Goal: Check status: Check status

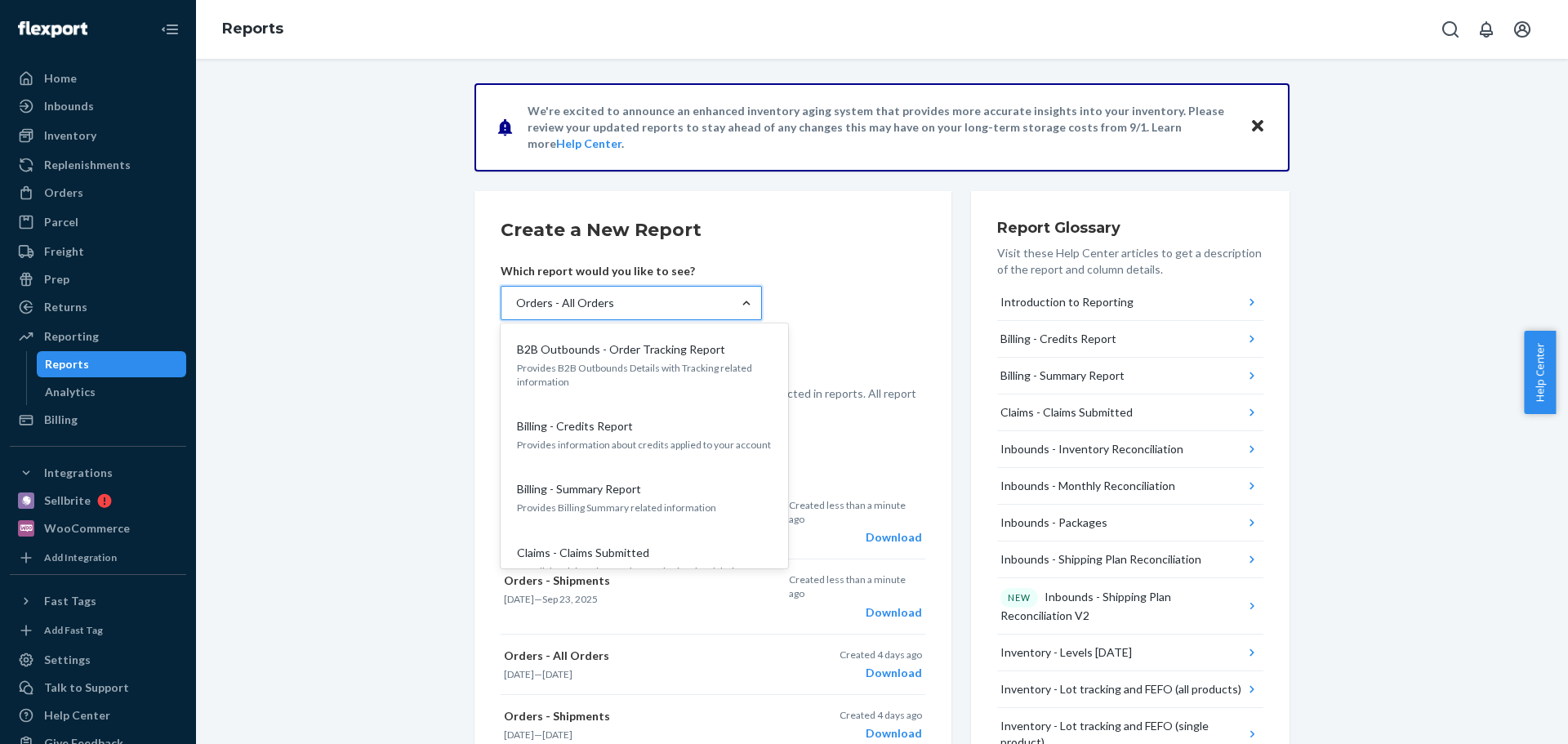
click at [859, 233] on h2 "Create a New Report" at bounding box center [712, 230] width 424 height 26
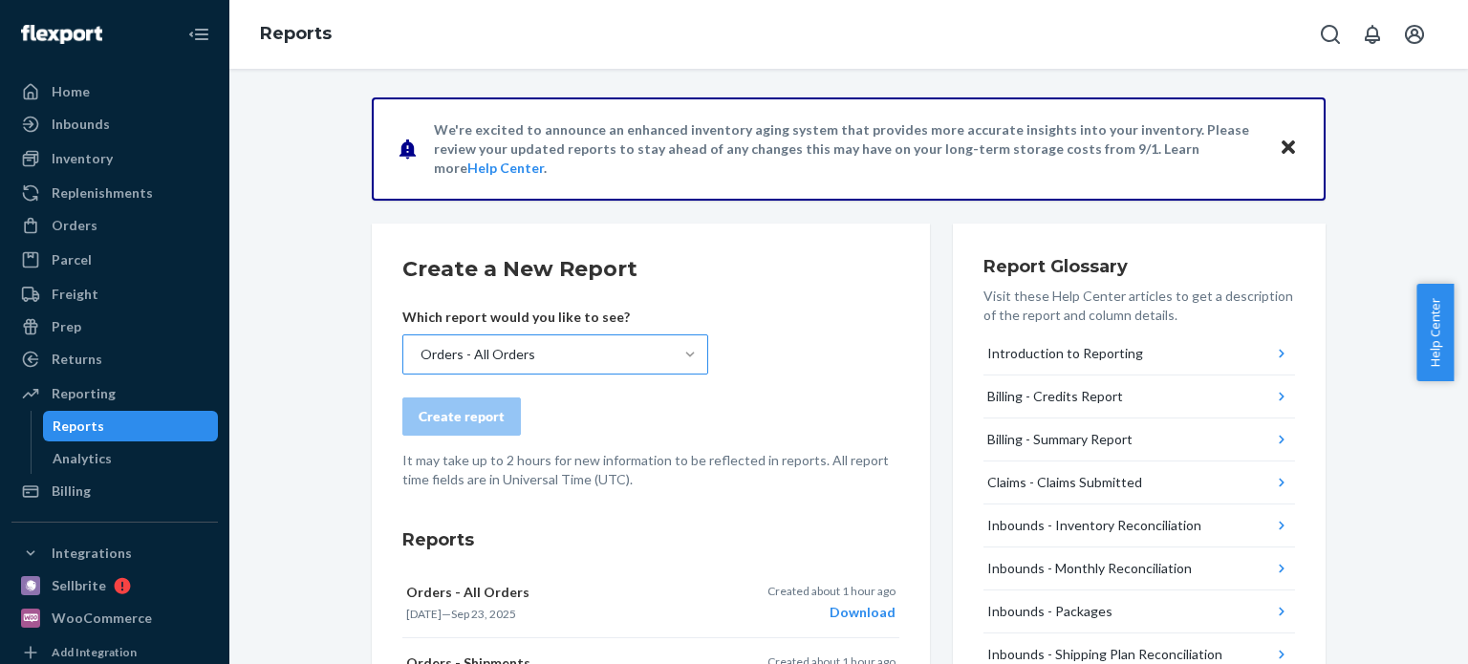
drag, startPoint x: 79, startPoint y: 229, endPoint x: 204, endPoint y: 206, distance: 126.6
click at [79, 229] on div "Orders" at bounding box center [75, 225] width 46 height 19
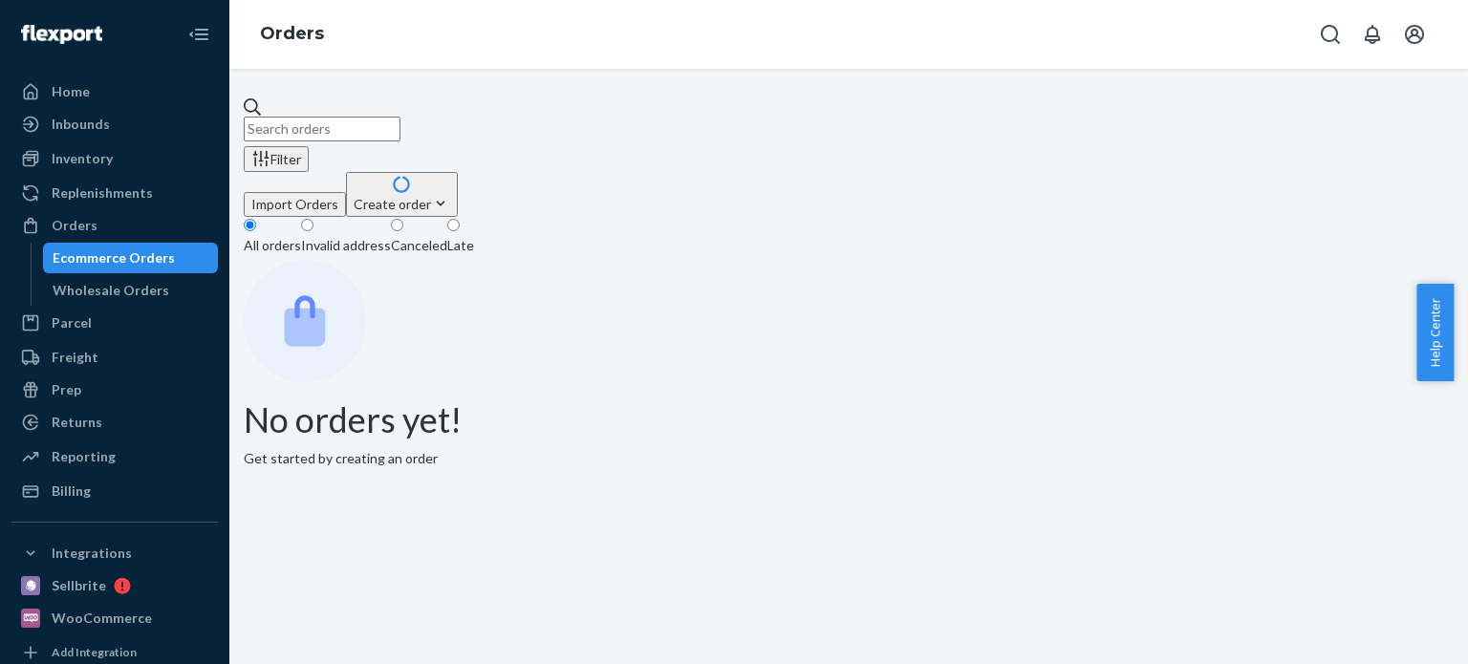
click at [401, 129] on input "text" at bounding box center [322, 129] width 157 height 25
paste input "130640"
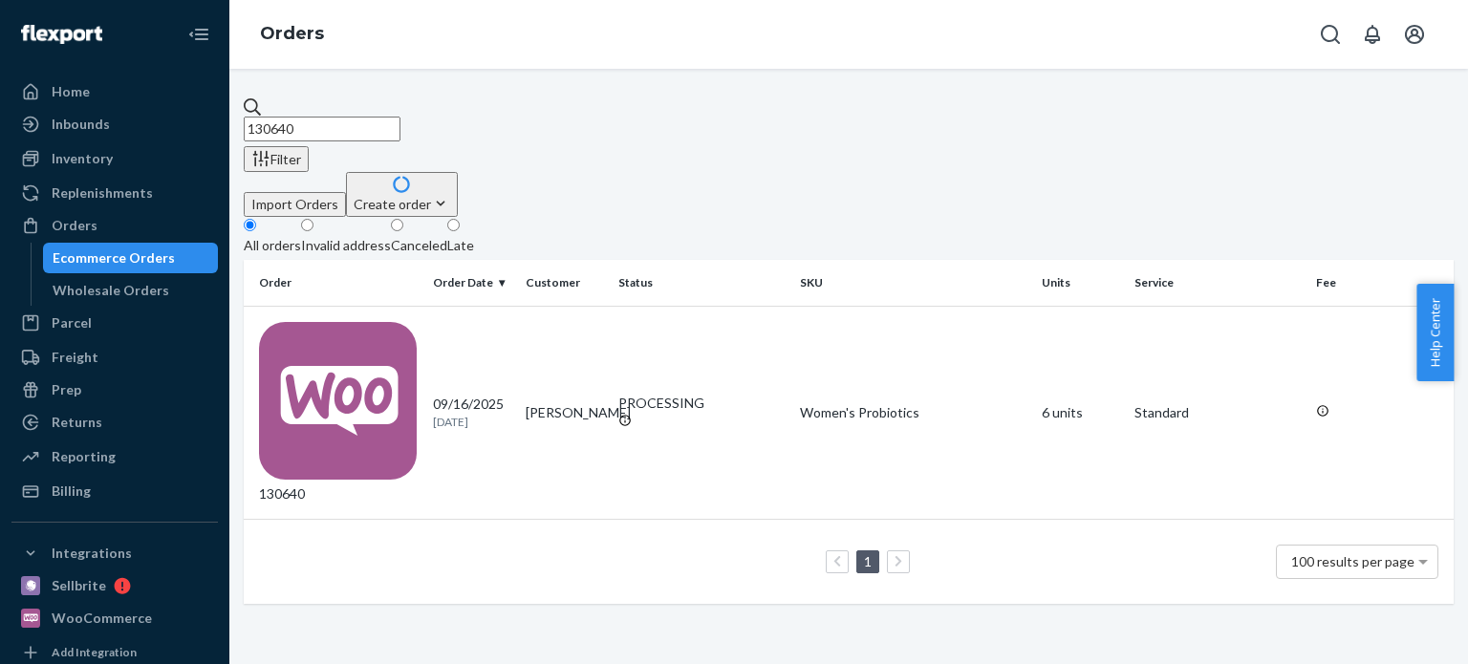
drag, startPoint x: 369, startPoint y: 115, endPoint x: 262, endPoint y: 102, distance: 107.8
click at [262, 117] on input "130640" at bounding box center [322, 129] width 157 height 25
paste input "927"
click at [368, 117] on input "130927" at bounding box center [322, 129] width 157 height 25
drag, startPoint x: 368, startPoint y: 110, endPoint x: 238, endPoint y: 106, distance: 130.1
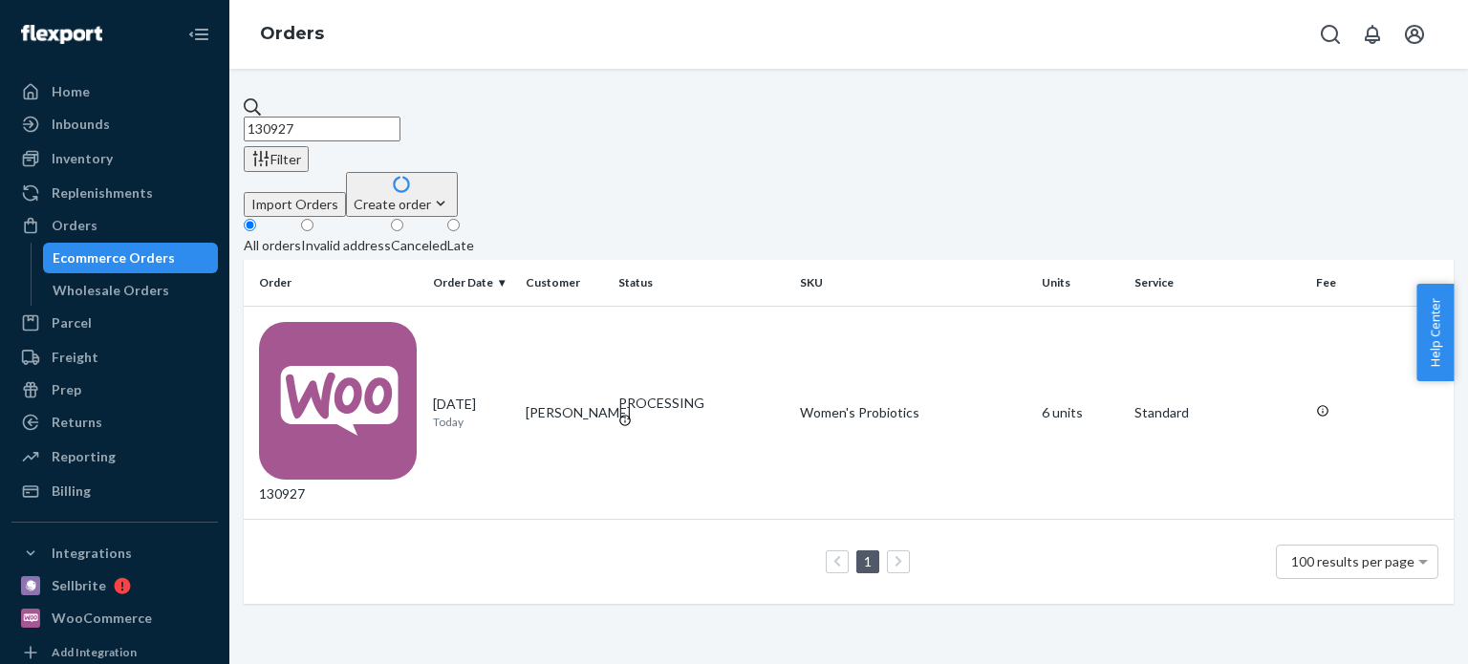
click at [238, 106] on div "130927 Filter Import Orders Create order Ecommerce order Removal order All orde…" at bounding box center [848, 367] width 1239 height 596
paste input "640"
drag, startPoint x: 363, startPoint y: 116, endPoint x: 116, endPoint y: 116, distance: 247.6
click at [116, 116] on div "Home Inbounds Shipping Plans Problems Inventory Products Replenishments Orders …" at bounding box center [734, 332] width 1468 height 664
paste input "928"
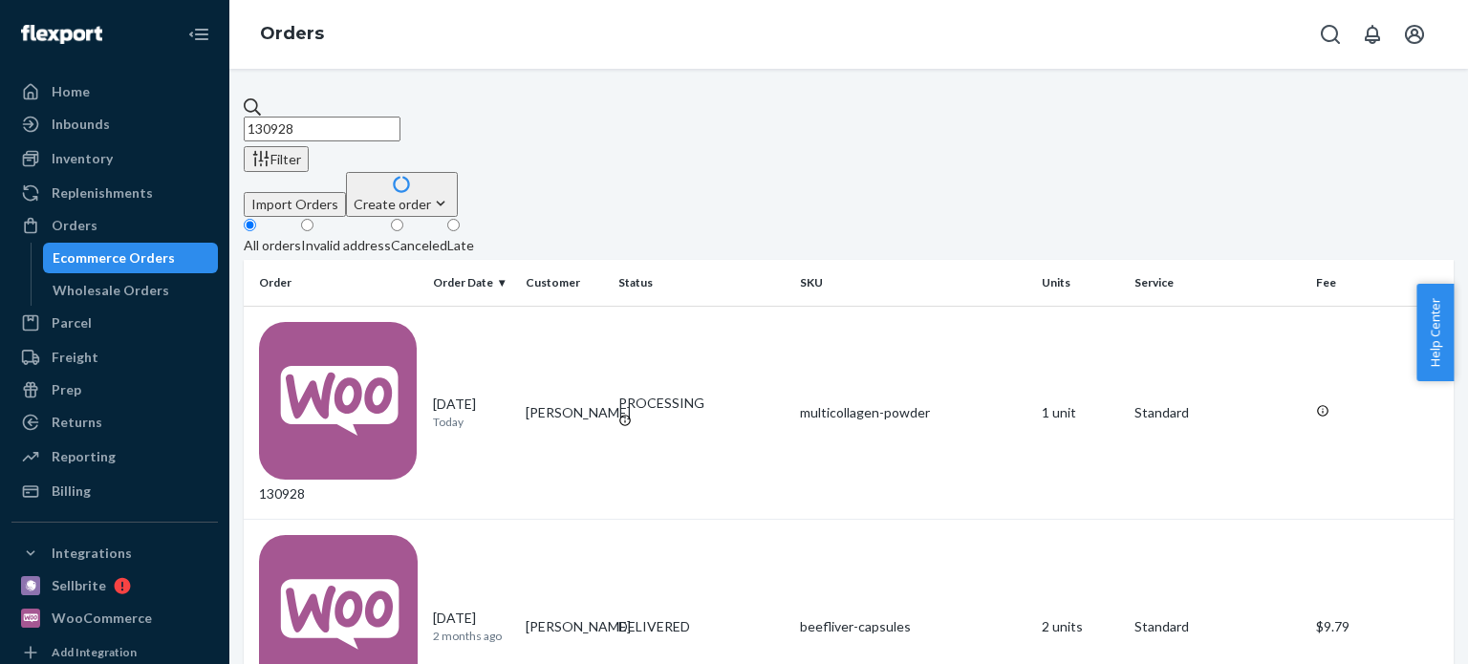
drag, startPoint x: 365, startPoint y: 118, endPoint x: 233, endPoint y: 114, distance: 132.0
click at [233, 114] on div "130928 Filter Import Orders Create order Ecommerce order Removal order All orde…" at bounding box center [848, 367] width 1239 height 596
paste input "6"
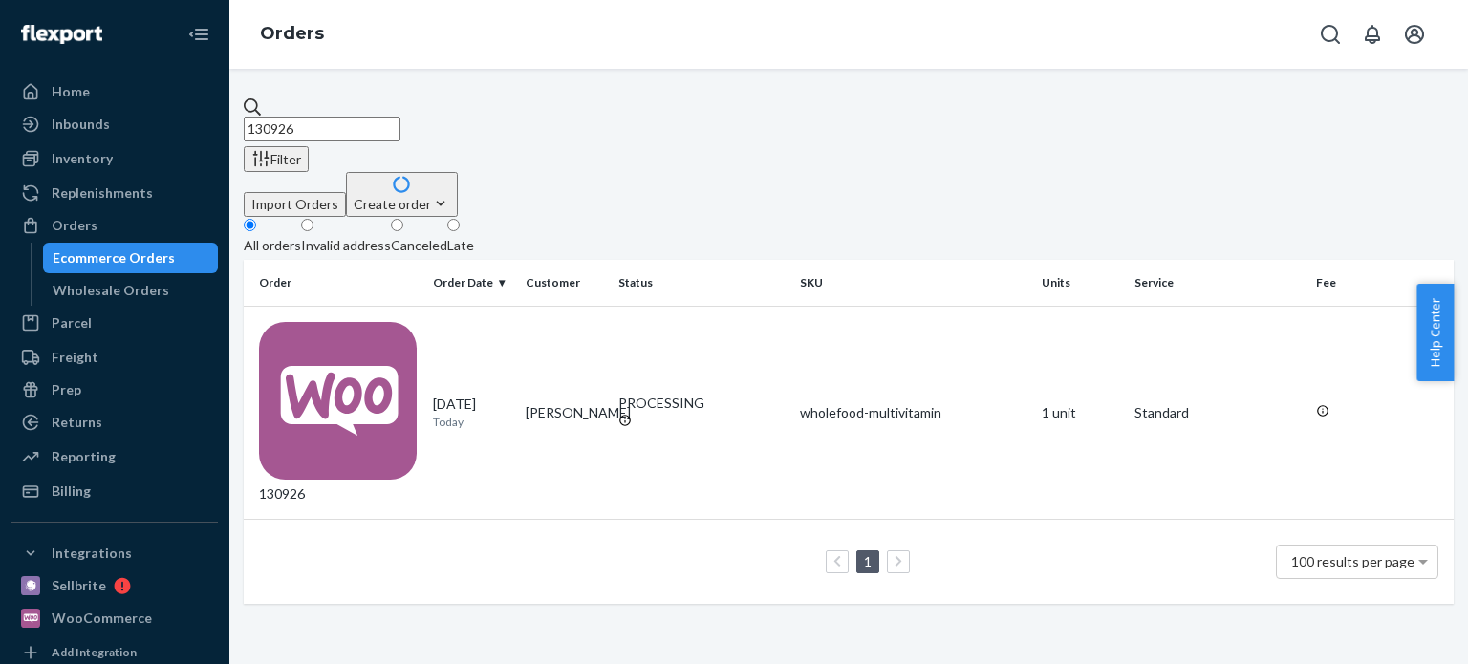
drag, startPoint x: 363, startPoint y: 120, endPoint x: 234, endPoint y: 114, distance: 129.2
click at [234, 114] on div "130926 Filter Import Orders Create order Ecommerce order Removal order All orde…" at bounding box center [848, 367] width 1239 height 596
paste input "5"
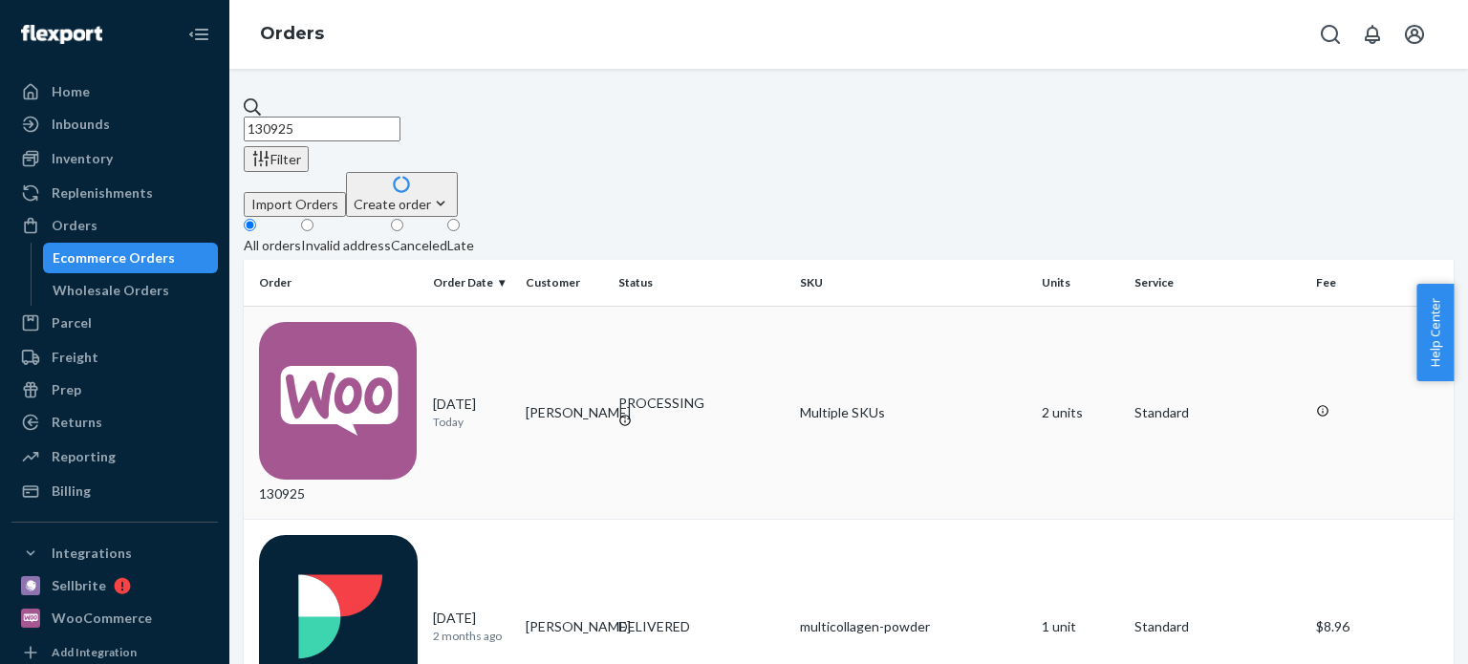
type input "130925"
click at [516, 306] on td "[DATE] [DATE]" at bounding box center [471, 413] width 93 height 214
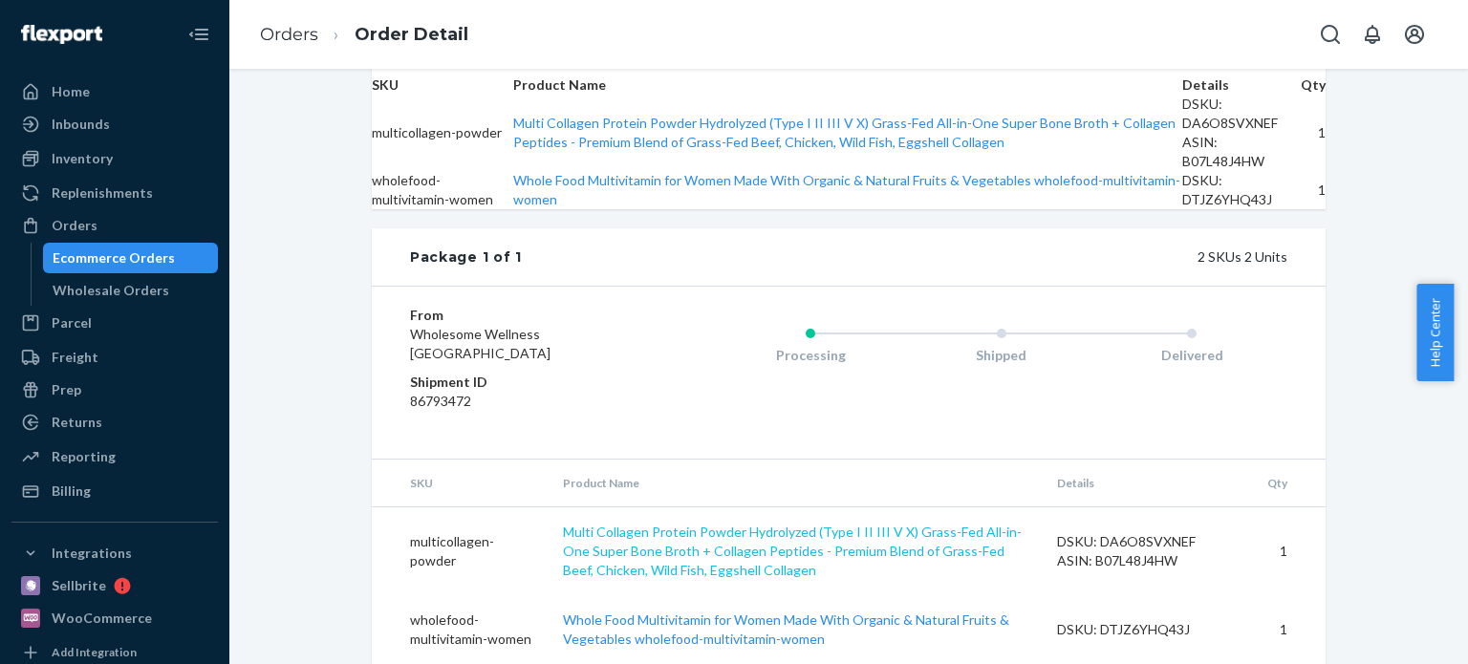
scroll to position [863, 0]
click at [677, 333] on div "Processing Shipped Delivered" at bounding box center [963, 373] width 649 height 134
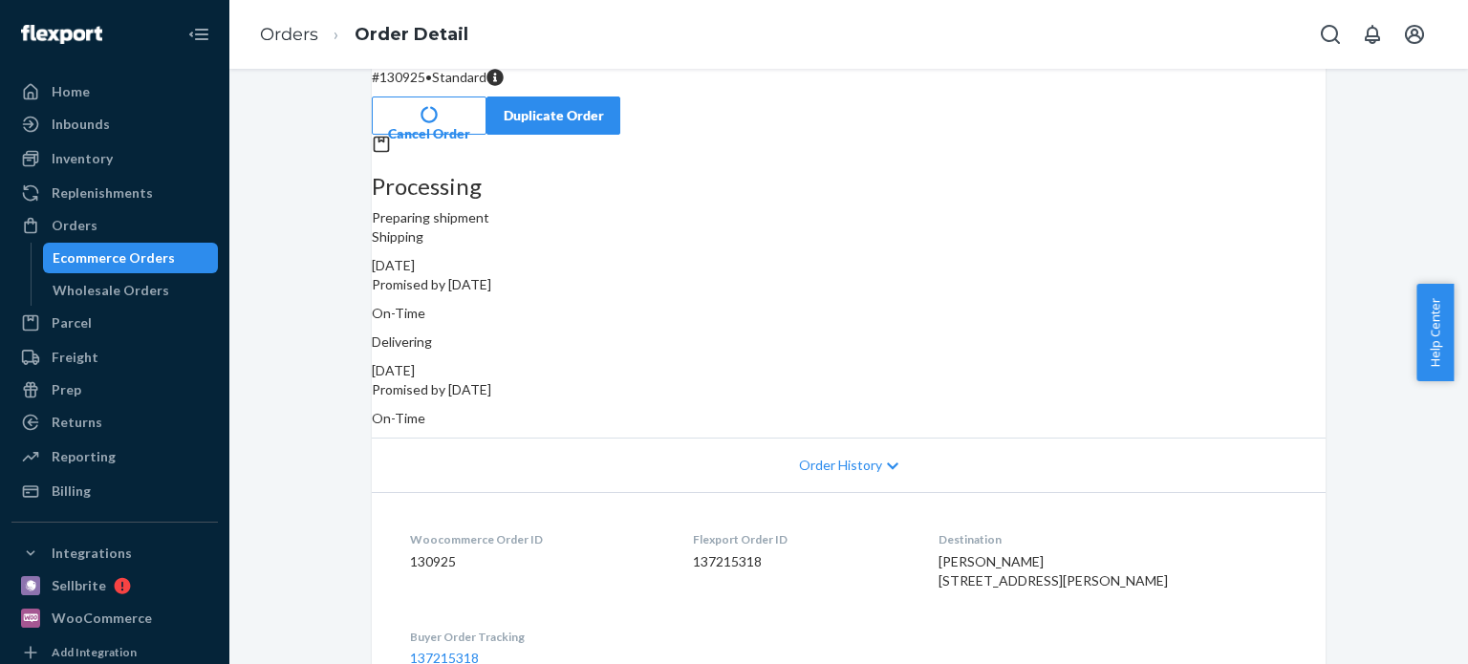
scroll to position [0, 0]
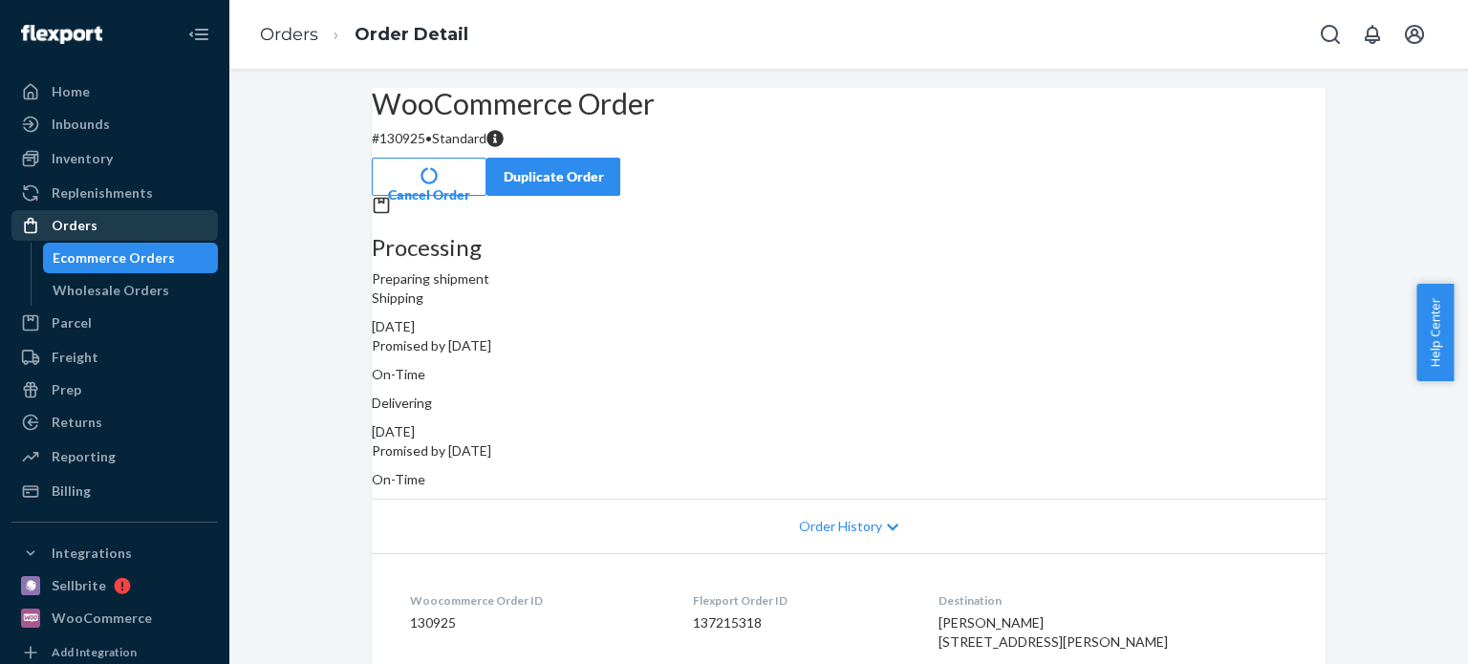
drag, startPoint x: 87, startPoint y: 257, endPoint x: 155, endPoint y: 230, distance: 73.0
click at [87, 257] on div "Ecommerce Orders" at bounding box center [114, 258] width 122 height 19
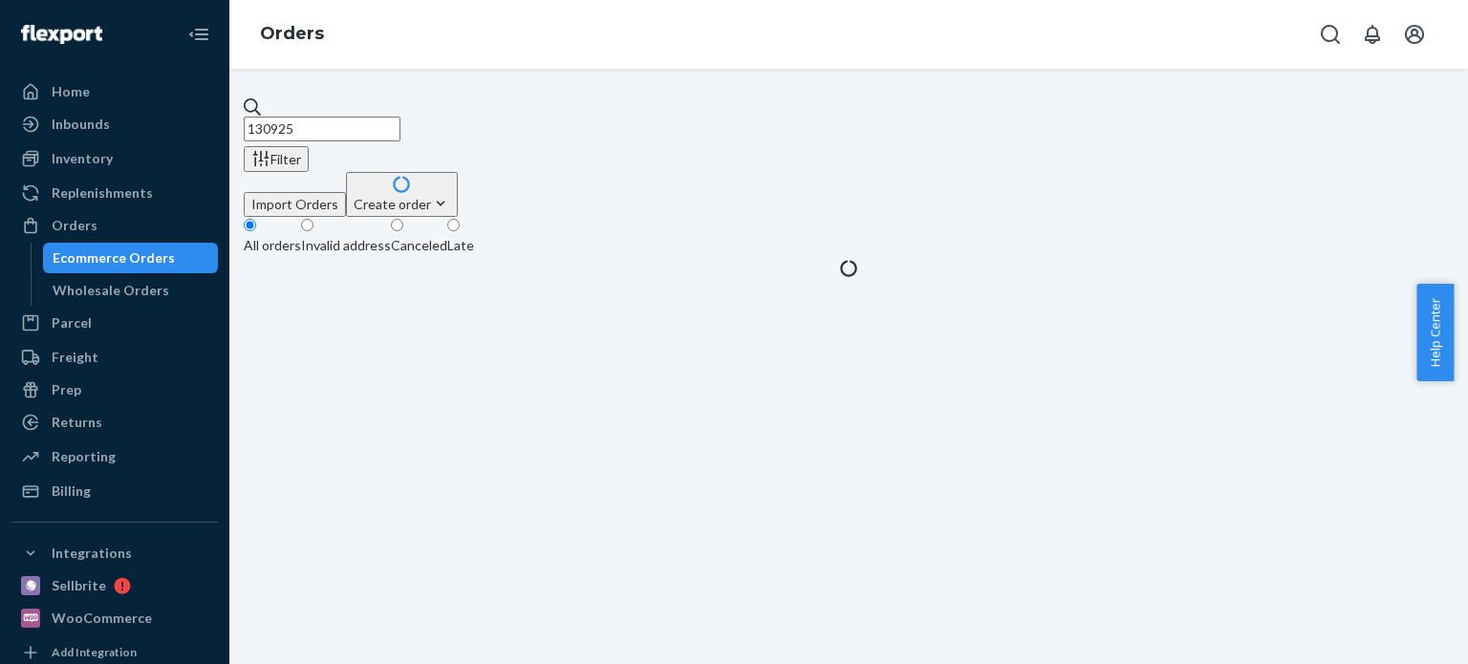
click at [382, 123] on input "130925" at bounding box center [322, 129] width 157 height 25
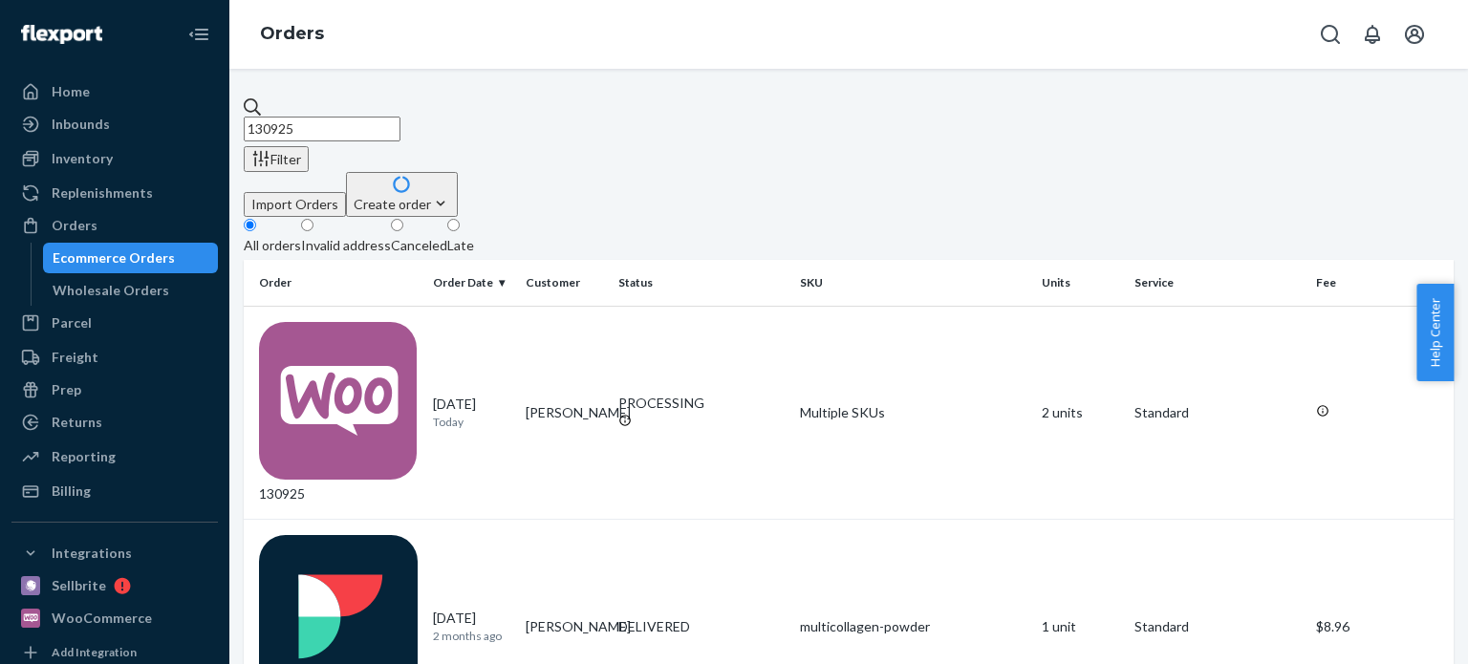
drag, startPoint x: 341, startPoint y: 114, endPoint x: 260, endPoint y: 103, distance: 81.9
click at [260, 117] on input "130925" at bounding box center [322, 129] width 157 height 25
paste input "4"
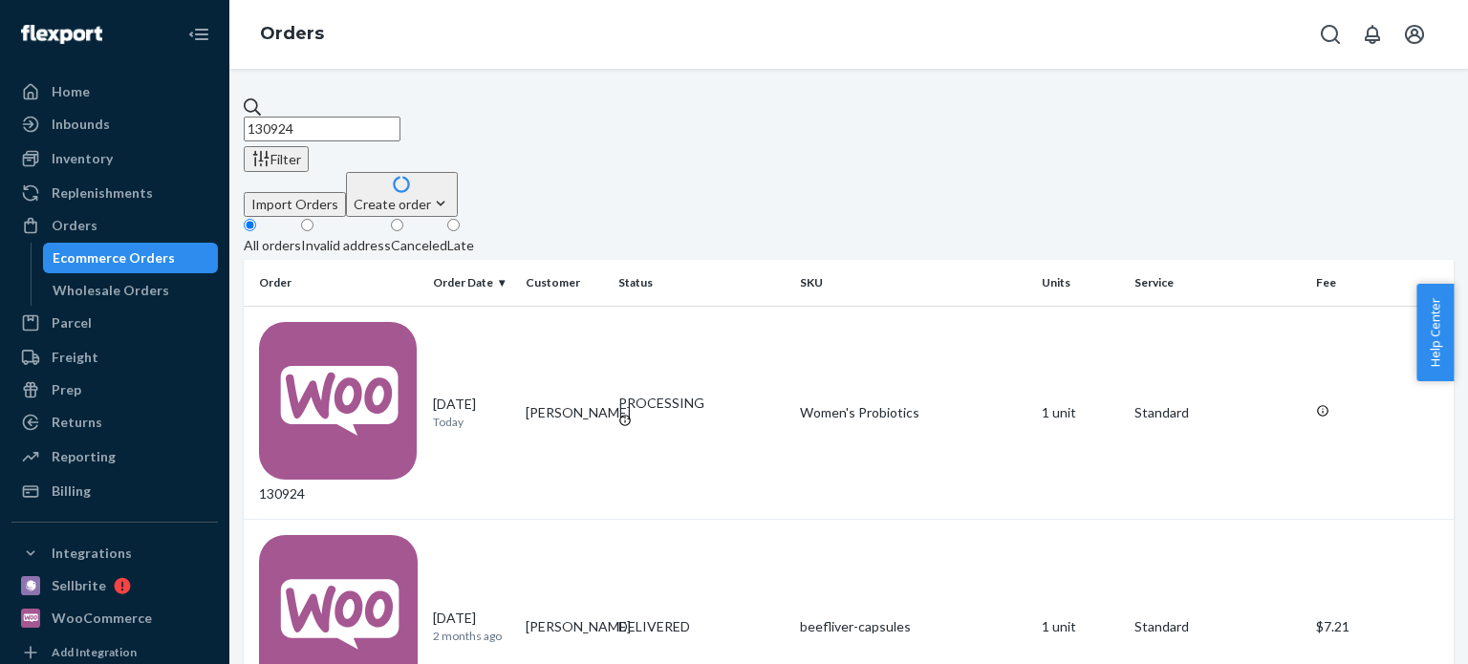
click at [320, 120] on input "130924" at bounding box center [322, 129] width 157 height 25
drag, startPoint x: 359, startPoint y: 121, endPoint x: 251, endPoint y: 119, distance: 107.1
click at [251, 119] on div "130924 Filter Import Orders Create order Ecommerce order Removal order All orde…" at bounding box center [849, 458] width 1210 height 721
paste input "16"
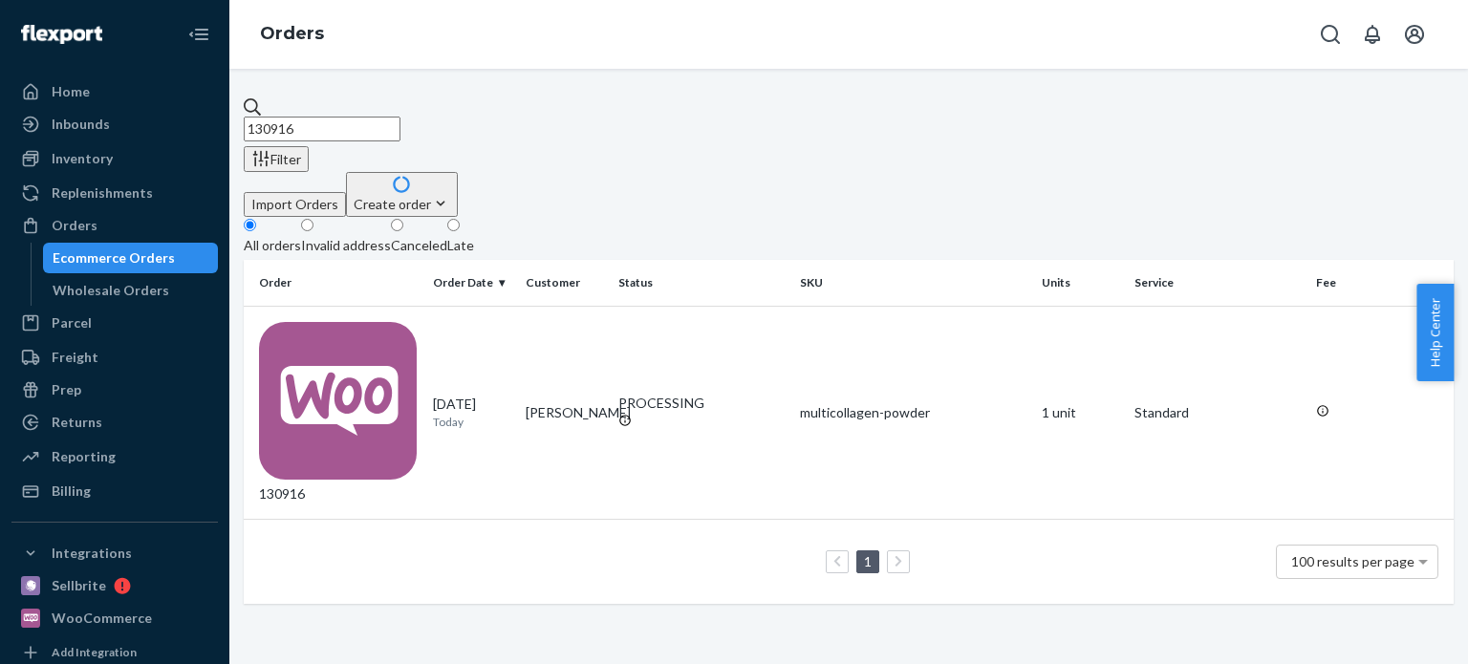
drag, startPoint x: 383, startPoint y: 124, endPoint x: 215, endPoint y: 116, distance: 168.5
click at [215, 116] on div "Home Inbounds Shipping Plans Problems Inventory Products Replenishments Orders …" at bounding box center [734, 332] width 1468 height 664
paste input "7"
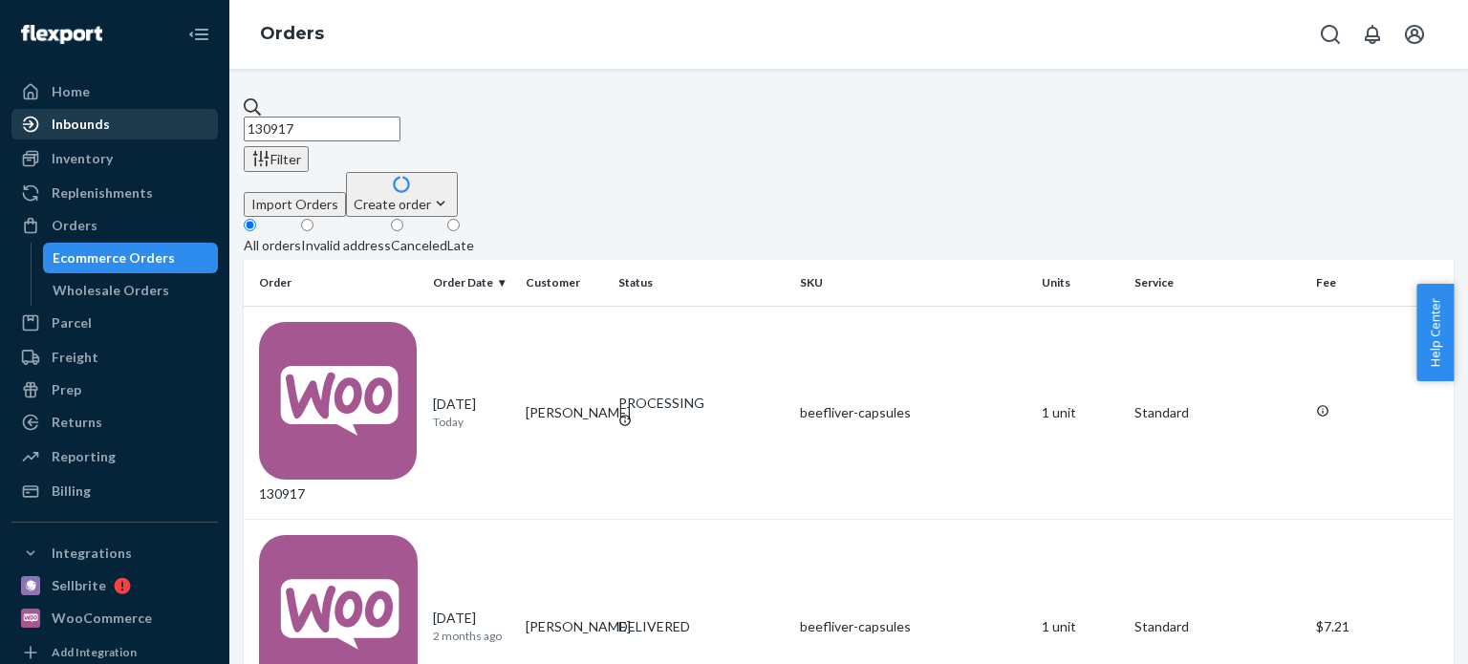
drag, startPoint x: 368, startPoint y: 115, endPoint x: 156, endPoint y: 113, distance: 212.2
click at [156, 113] on div "Home Inbounds Shipping Plans Problems Inventory Products Replenishments Orders …" at bounding box center [734, 332] width 1468 height 664
paste input "5"
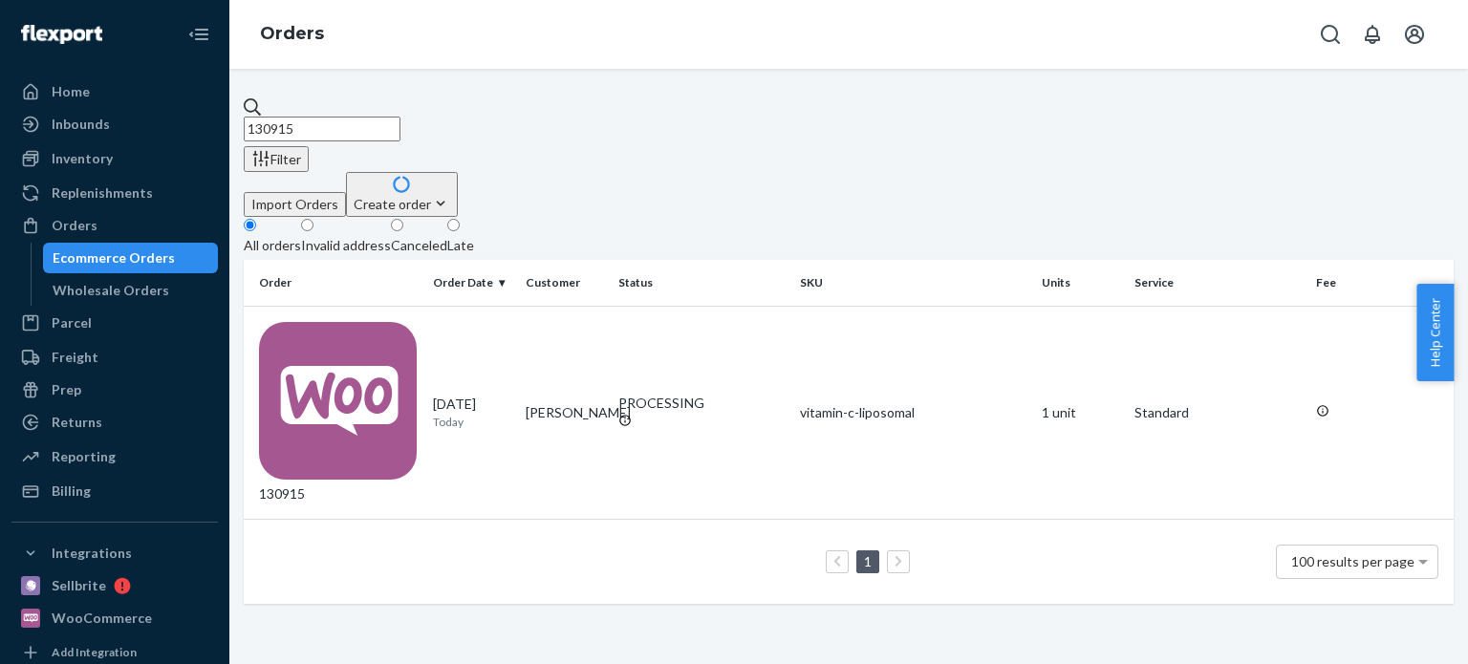
click at [344, 117] on input "130915" at bounding box center [322, 129] width 157 height 25
drag, startPoint x: 358, startPoint y: 114, endPoint x: 245, endPoint y: 112, distance: 112.8
click at [245, 112] on div "130915 Filter Import Orders Create order Ecommerce order Removal order All orde…" at bounding box center [849, 351] width 1210 height 507
paste input "7215318"
type input "137215318"
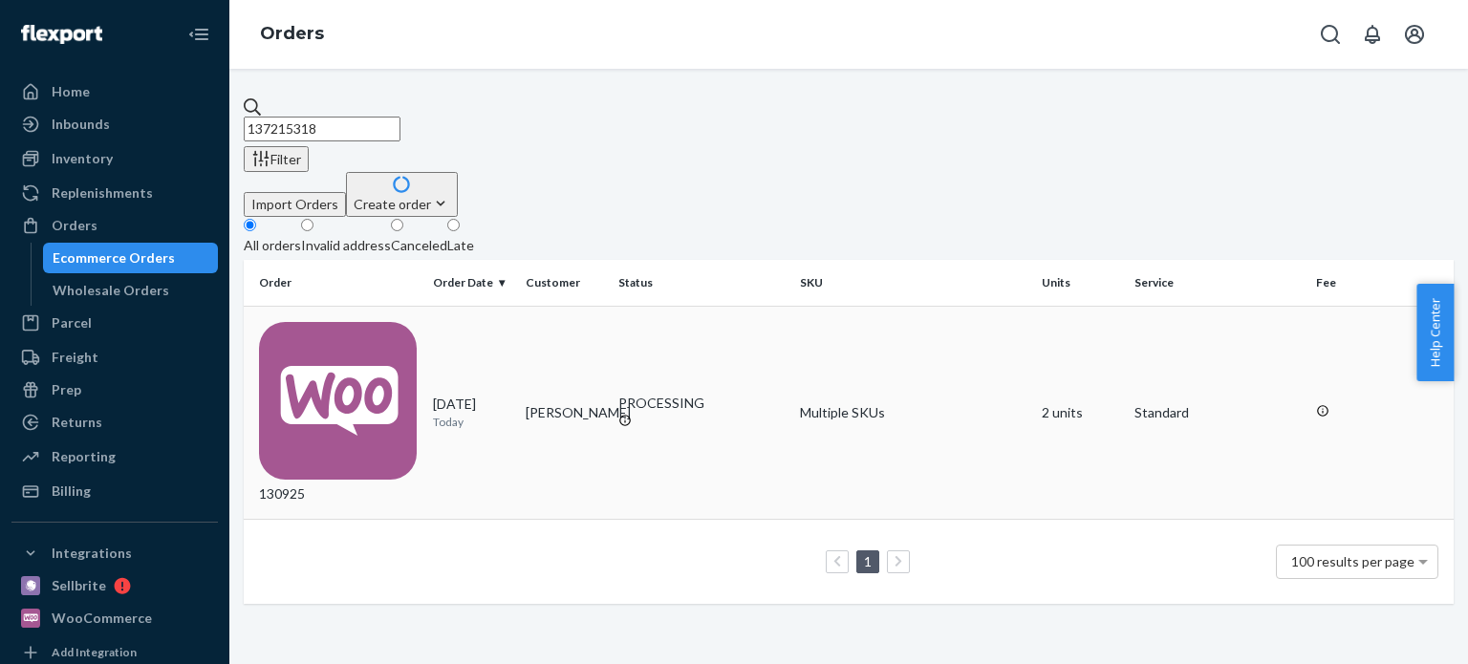
click at [662, 394] on div "PROCESSING" at bounding box center [702, 403] width 166 height 19
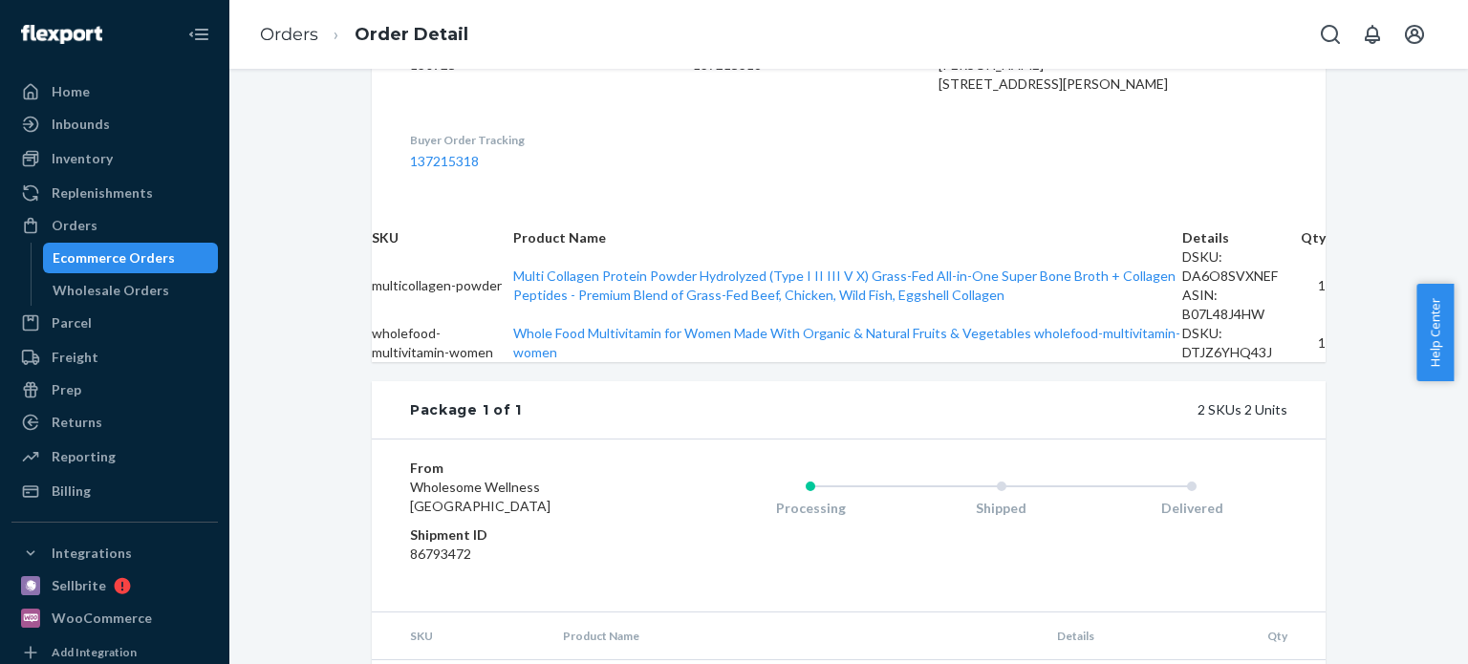
scroll to position [574, 0]
